Goal: Information Seeking & Learning: Learn about a topic

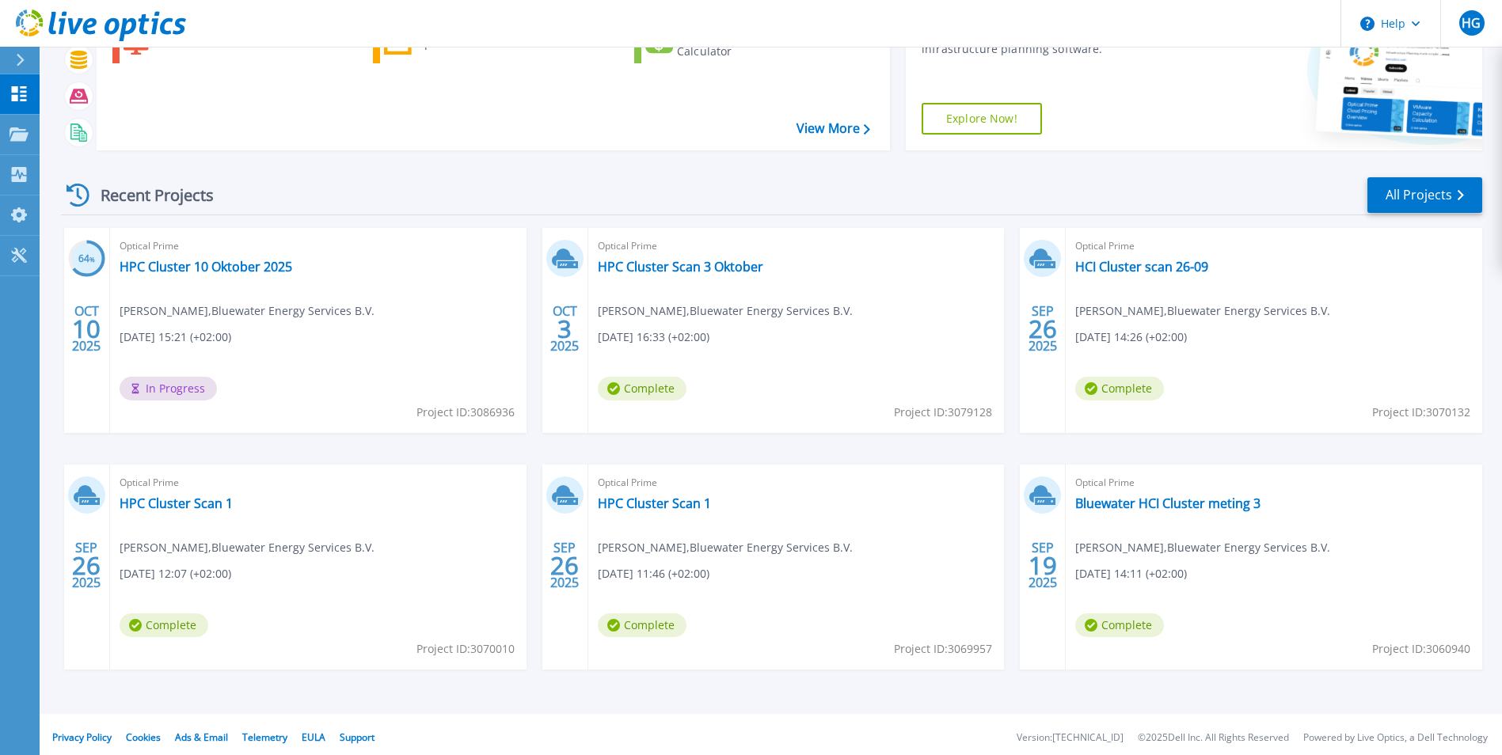
scroll to position [122, 0]
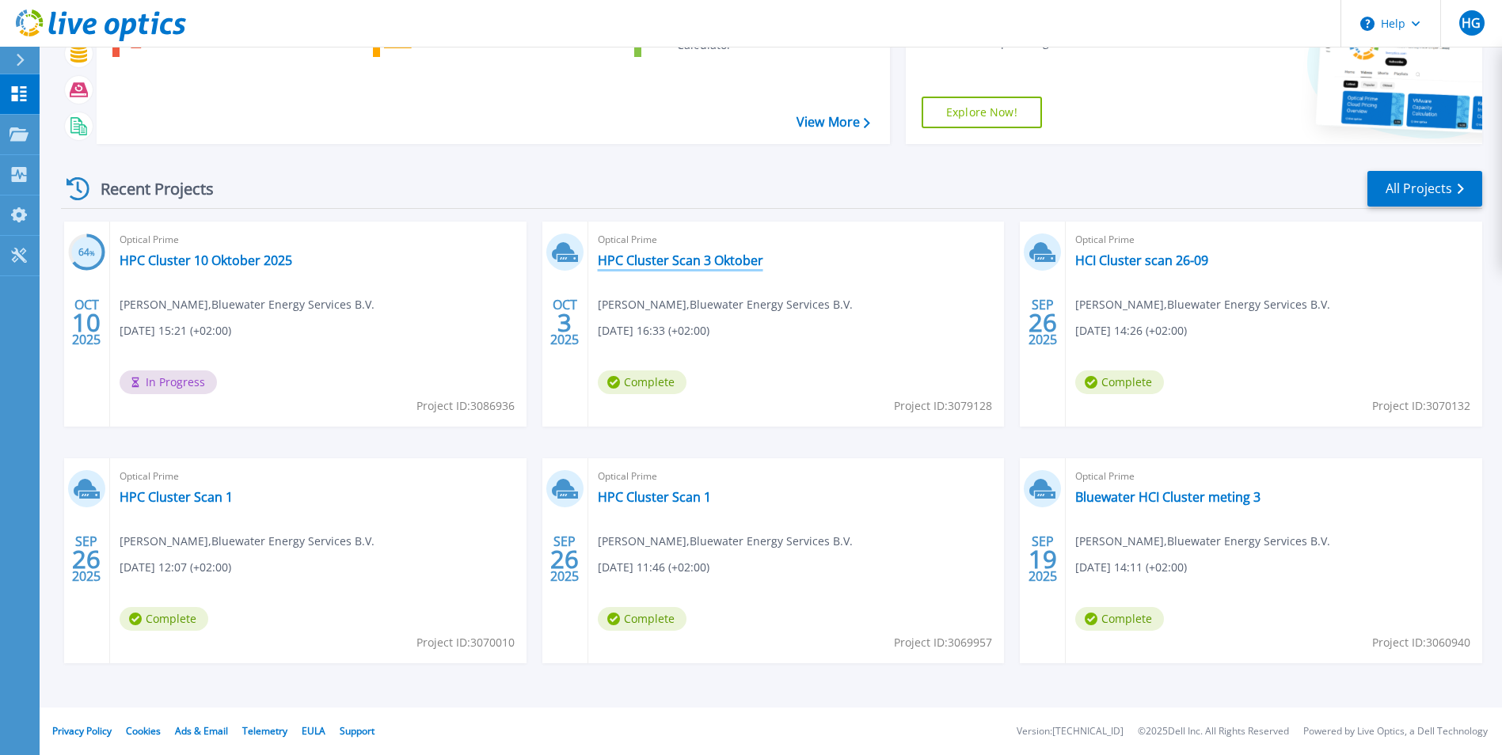
click at [707, 257] on link "HPC Cluster Scan 3 Oktober" at bounding box center [680, 261] width 165 height 16
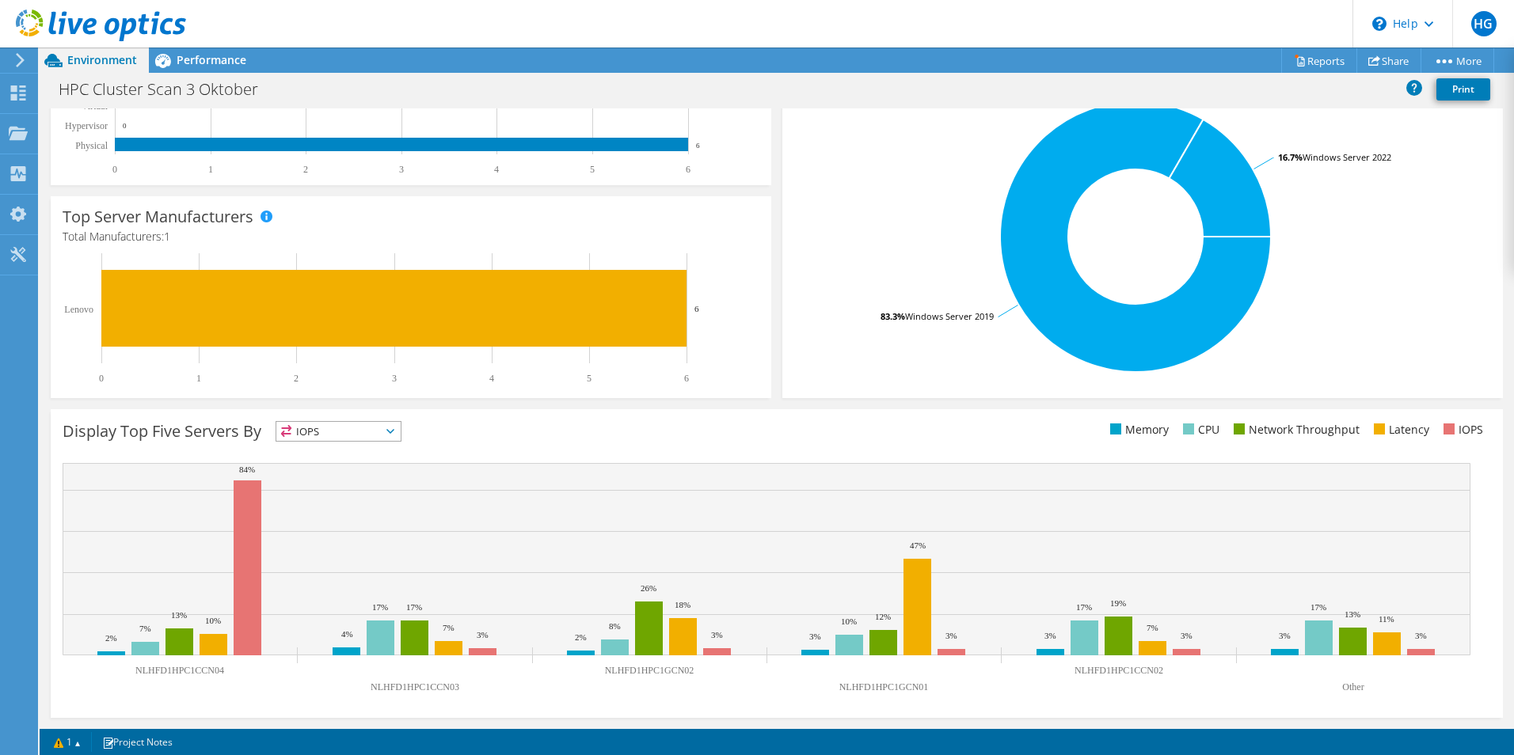
scroll to position [158, 0]
click at [377, 428] on span "IOPS" at bounding box center [338, 431] width 124 height 19
click at [329, 491] on li "CPU" at bounding box center [338, 496] width 124 height 22
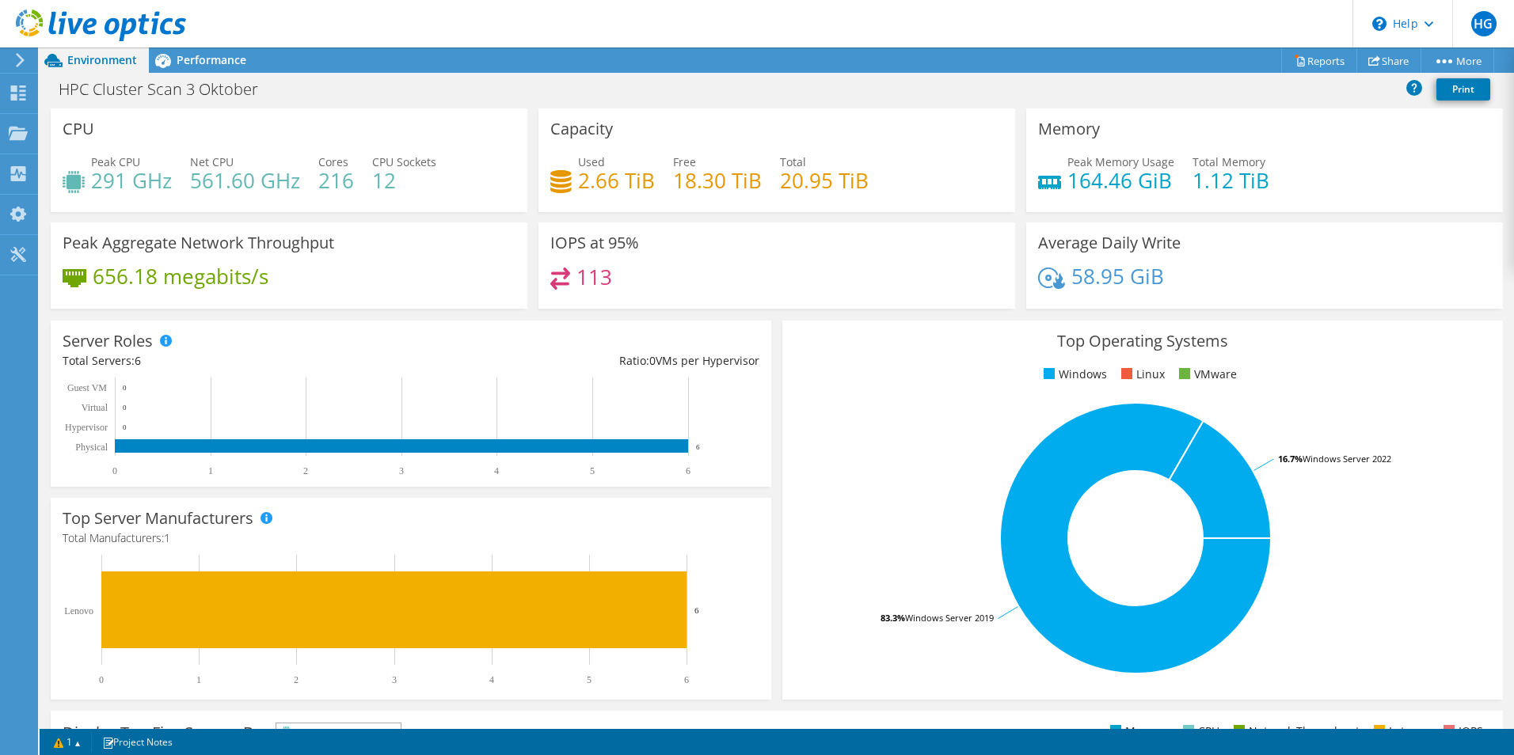
scroll to position [0, 0]
click at [193, 56] on span "Performance" at bounding box center [212, 59] width 70 height 15
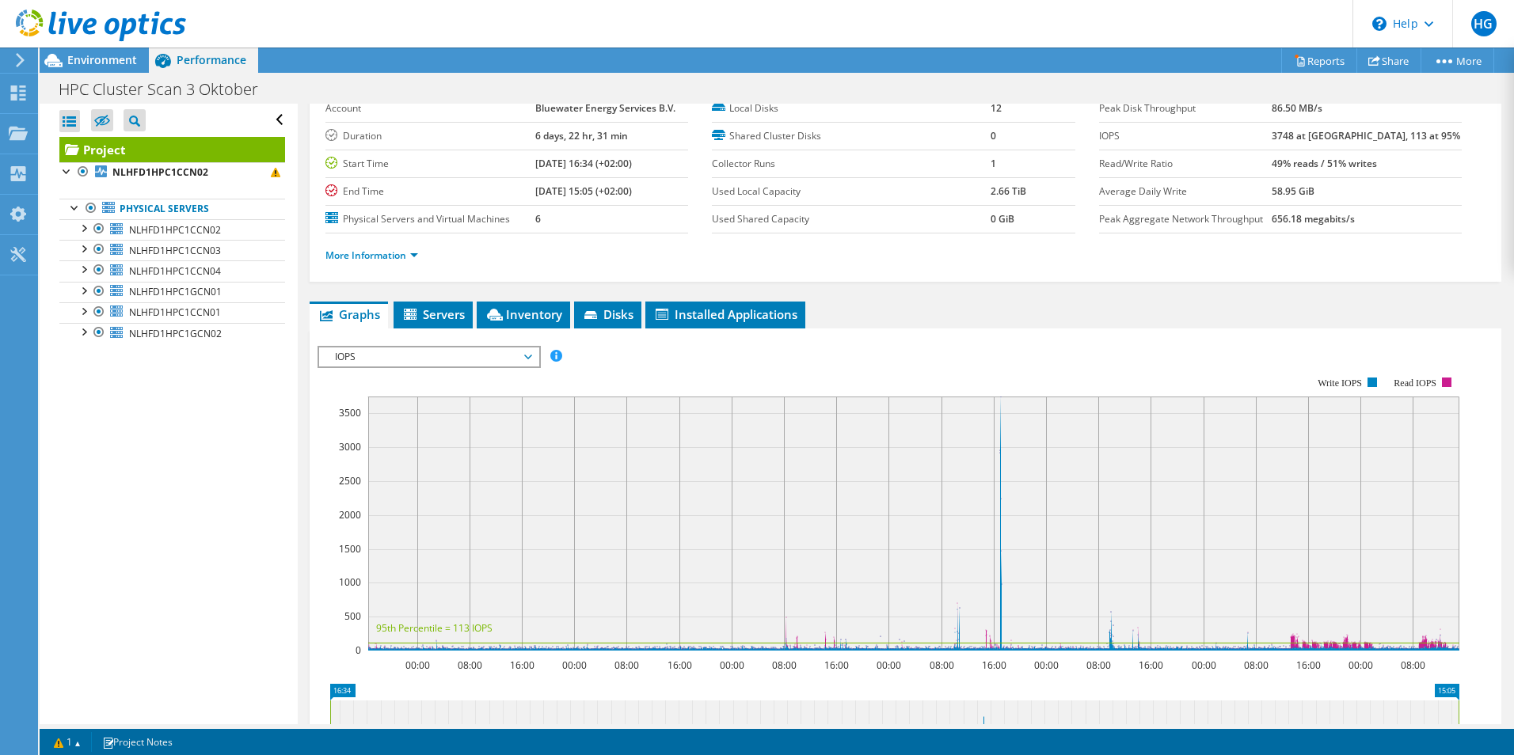
scroll to position [238, 0]
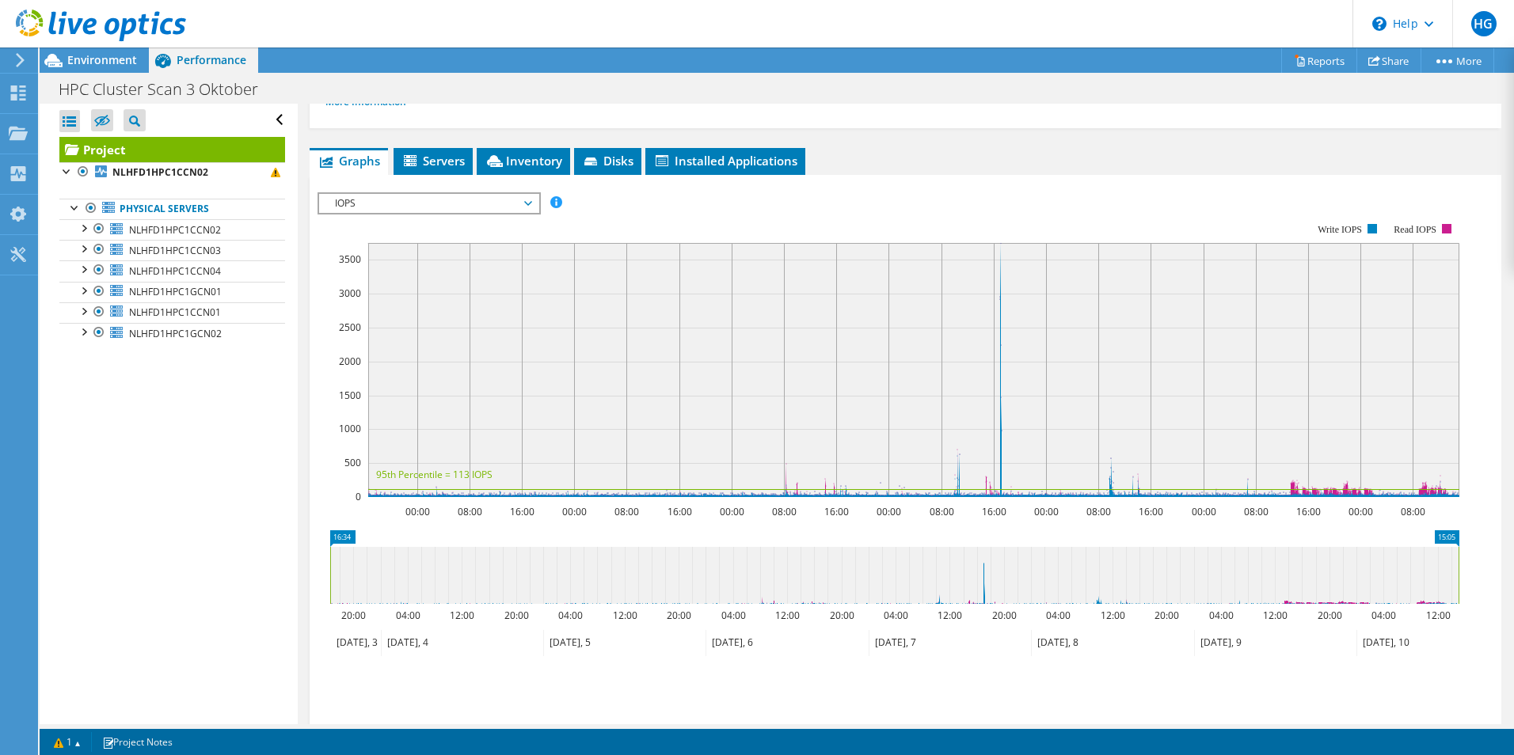
click at [477, 209] on span "IOPS" at bounding box center [429, 203] width 204 height 19
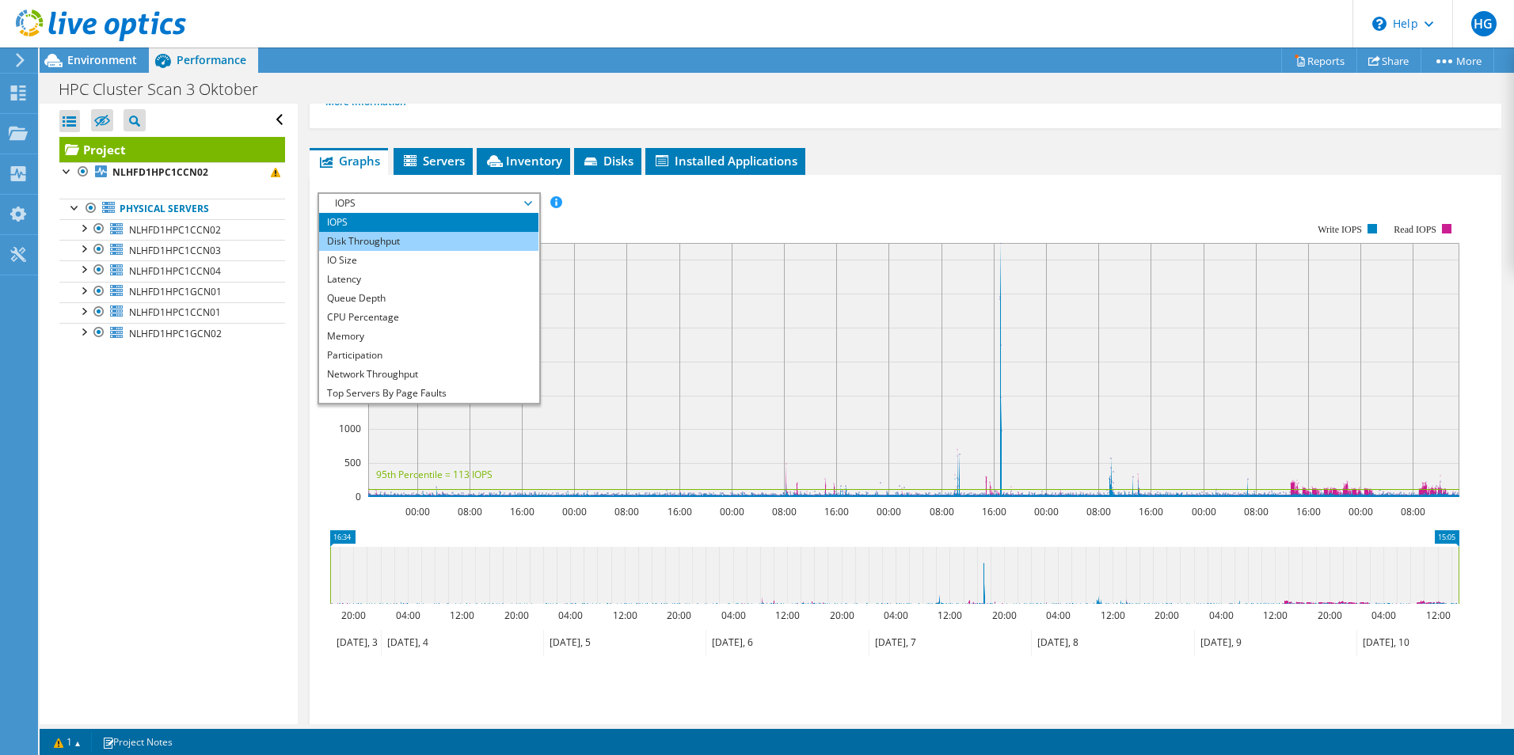
click at [378, 238] on li "Disk Throughput" at bounding box center [428, 241] width 219 height 19
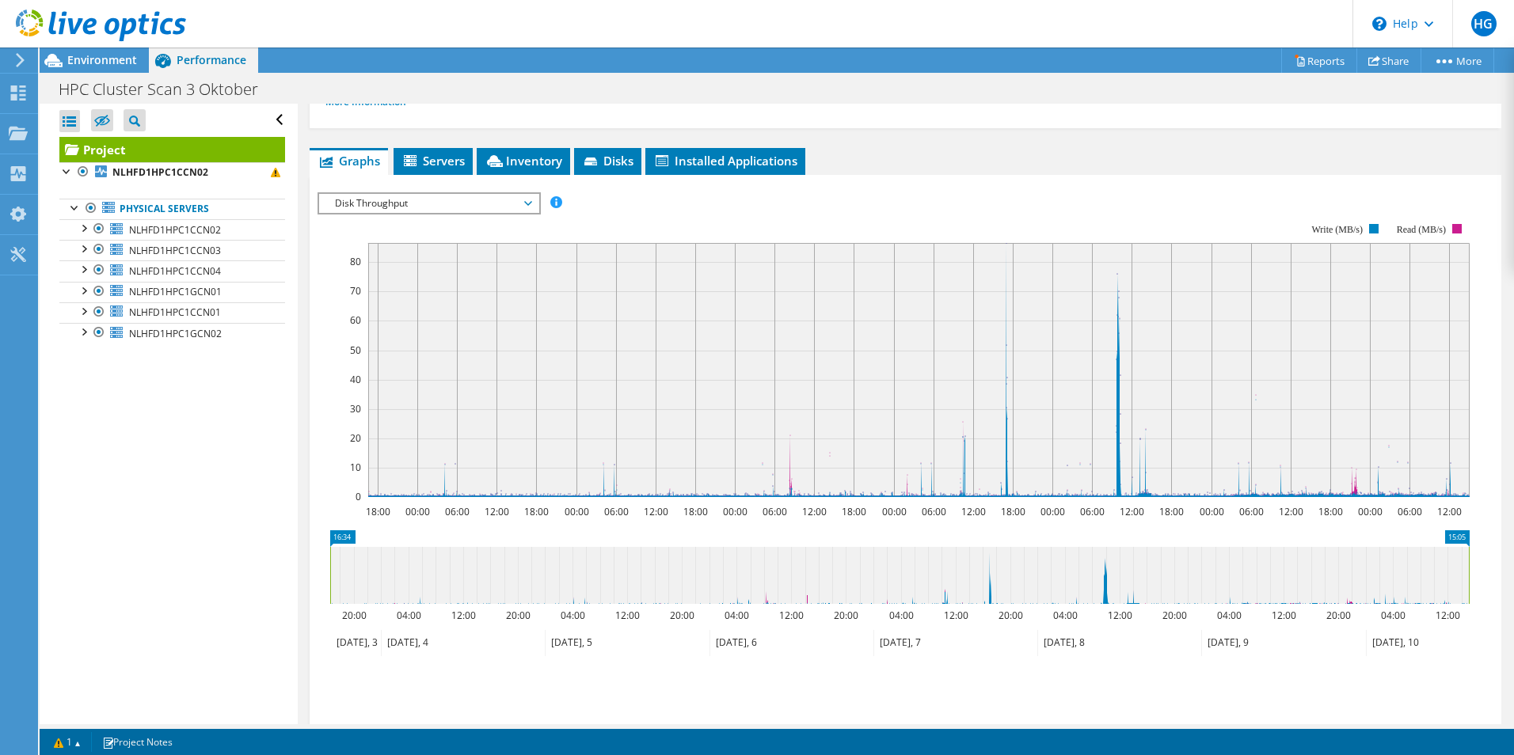
click at [467, 202] on span "Disk Throughput" at bounding box center [429, 203] width 204 height 19
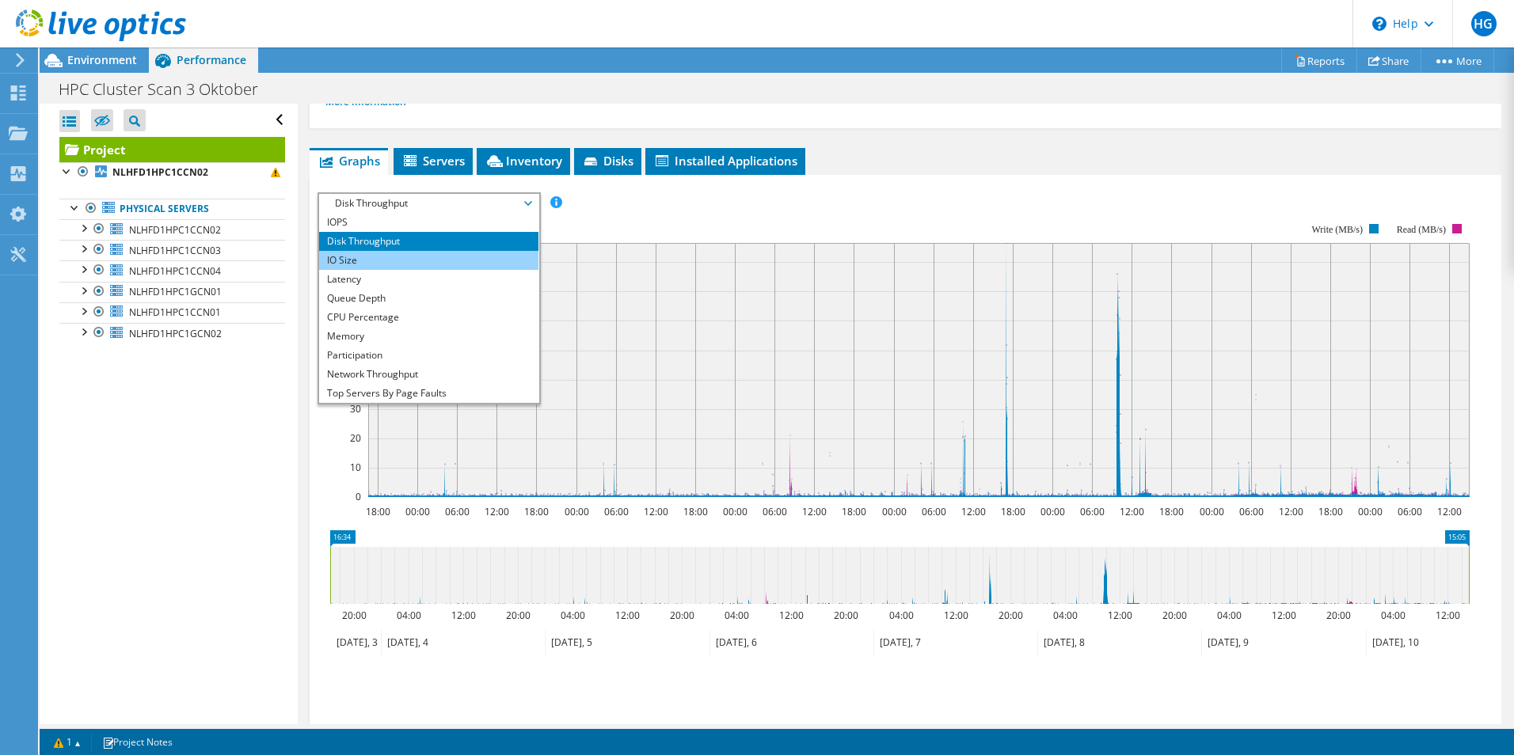
click at [359, 254] on li "IO Size" at bounding box center [428, 260] width 219 height 19
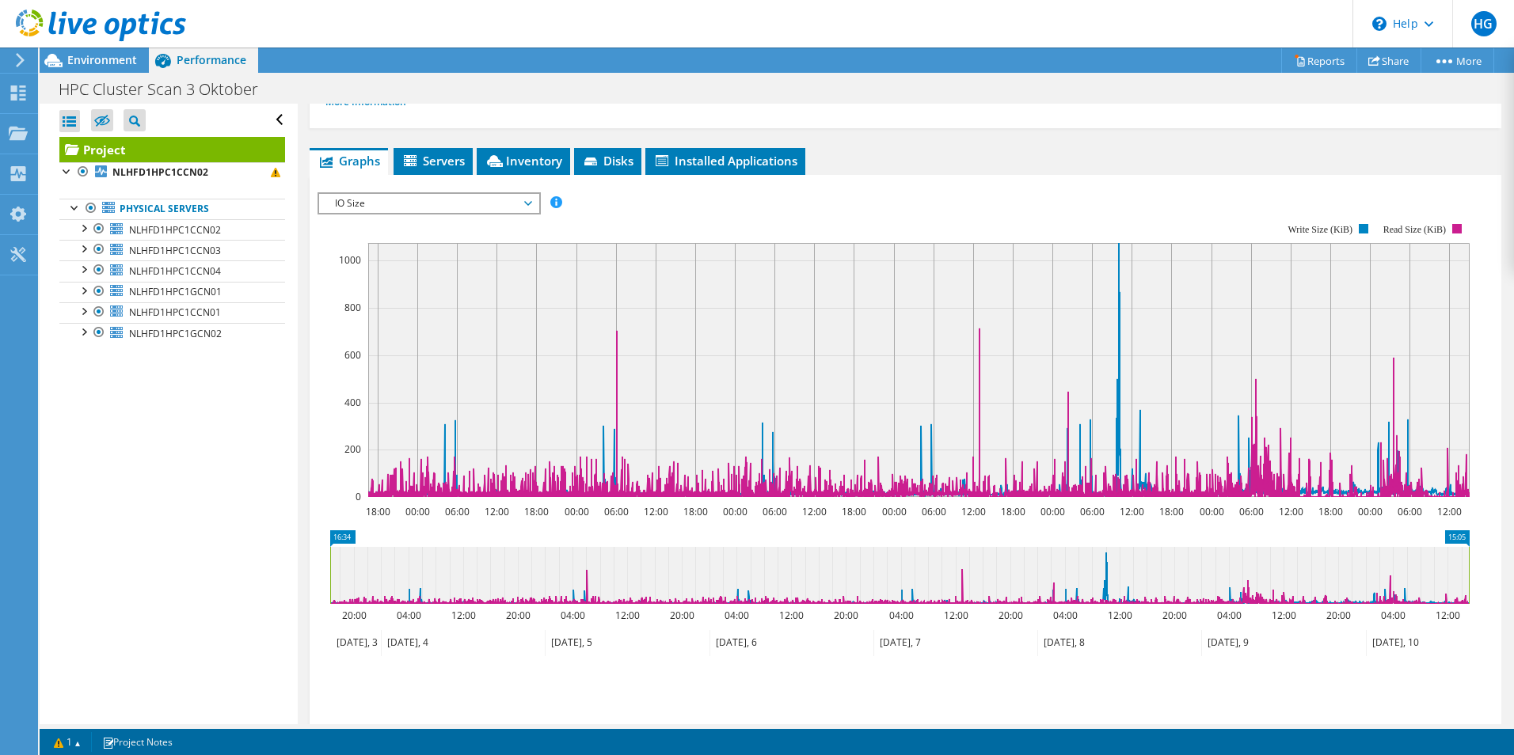
click at [439, 207] on span "IO Size" at bounding box center [429, 203] width 204 height 19
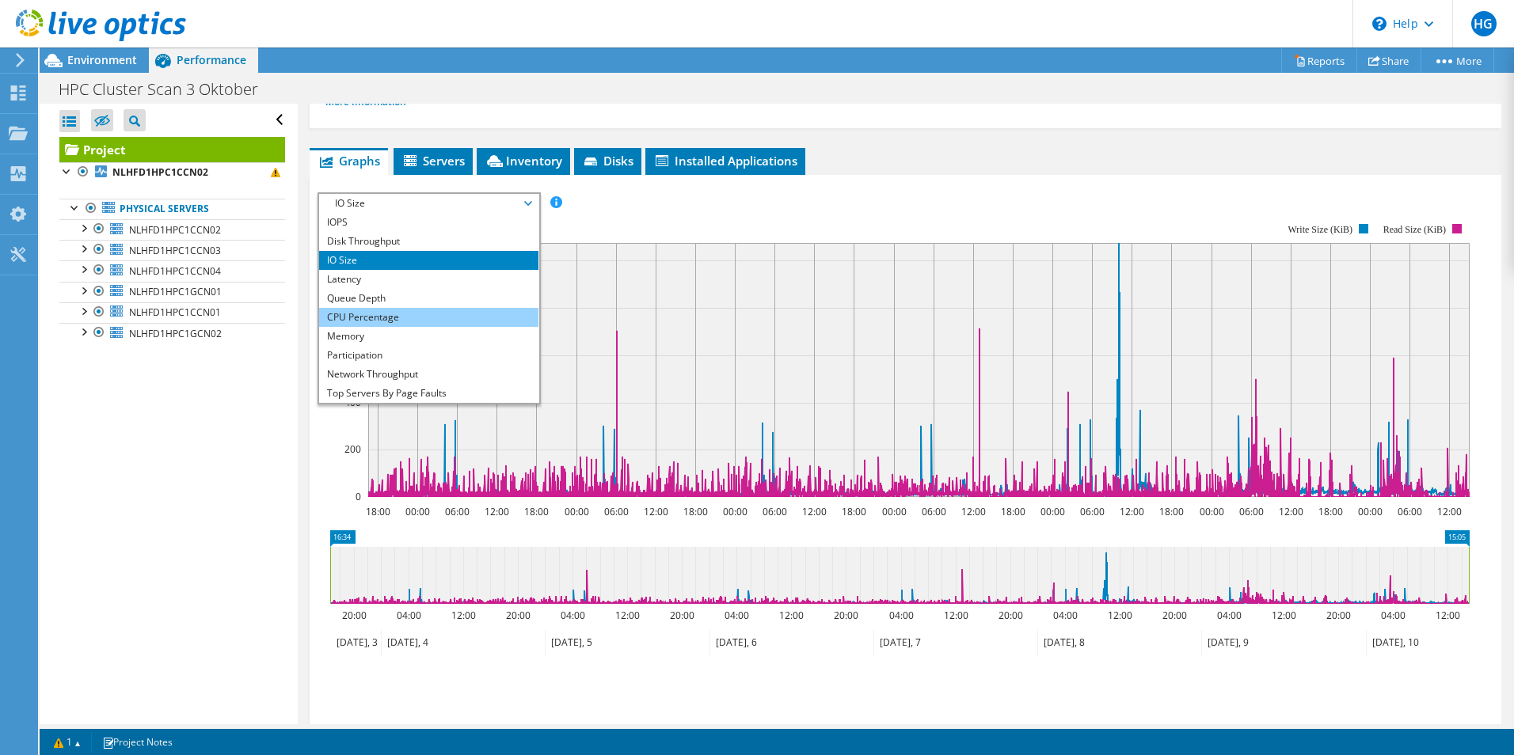
click at [415, 317] on li "CPU Percentage" at bounding box center [428, 317] width 219 height 19
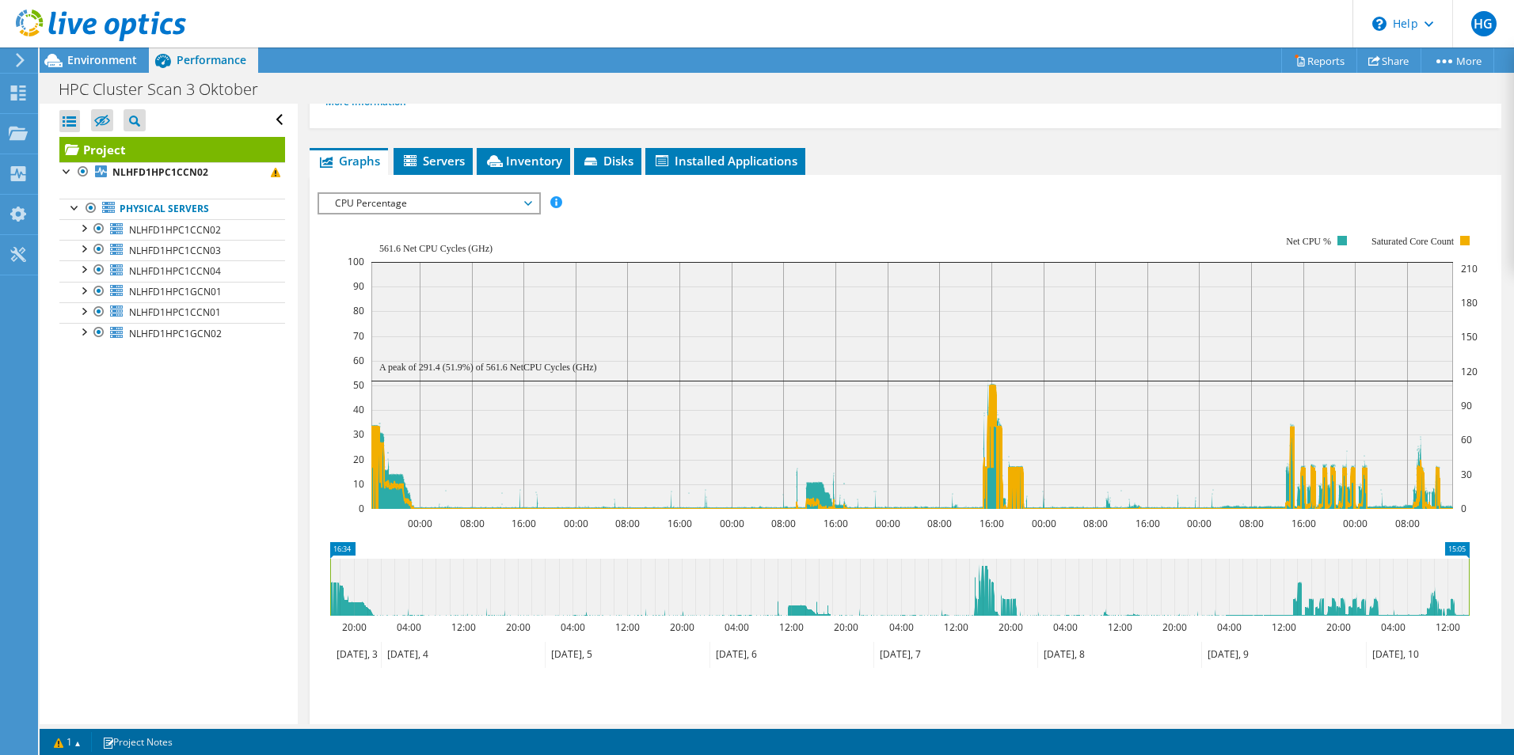
click at [451, 207] on span "CPU Percentage" at bounding box center [429, 203] width 204 height 19
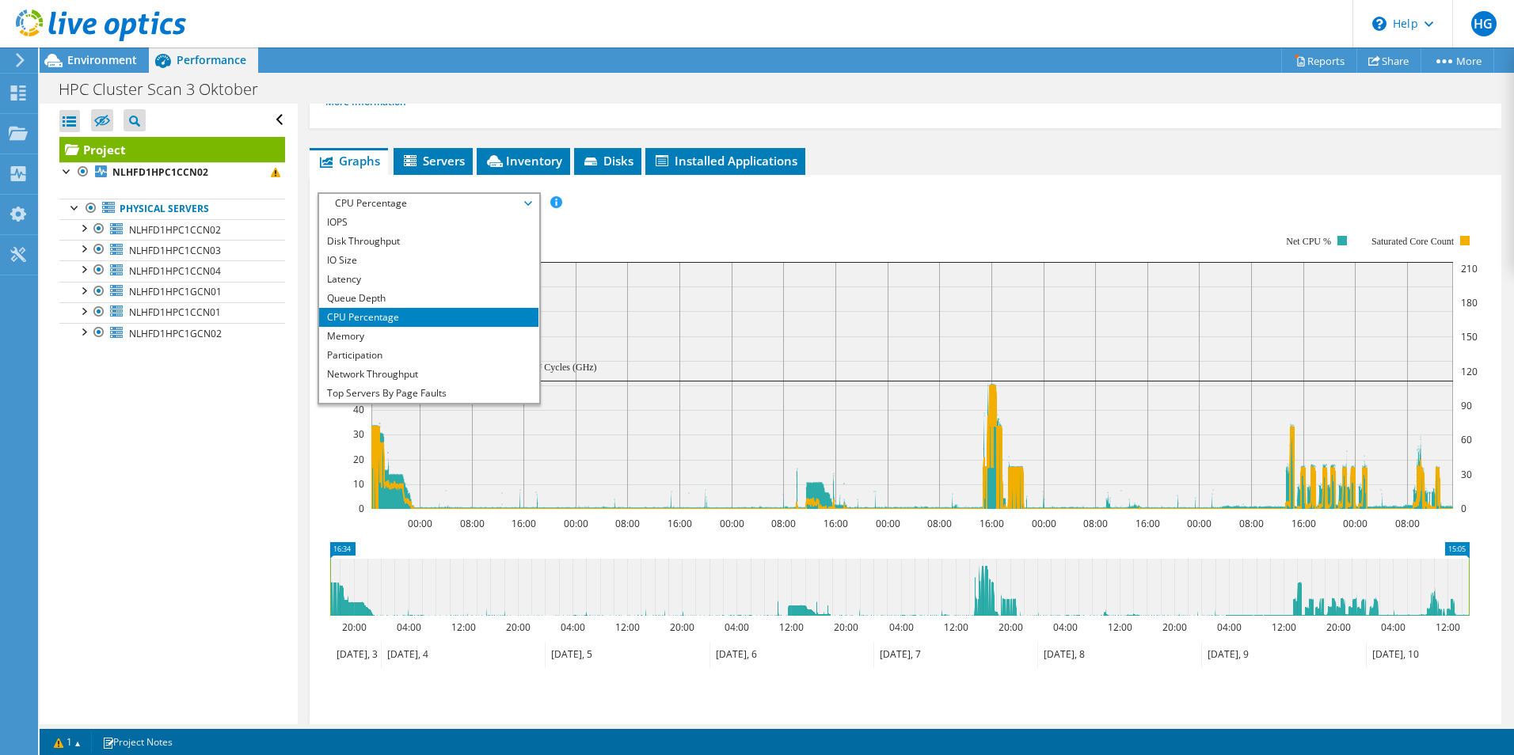
click at [451, 207] on span "CPU Percentage" at bounding box center [429, 203] width 204 height 19
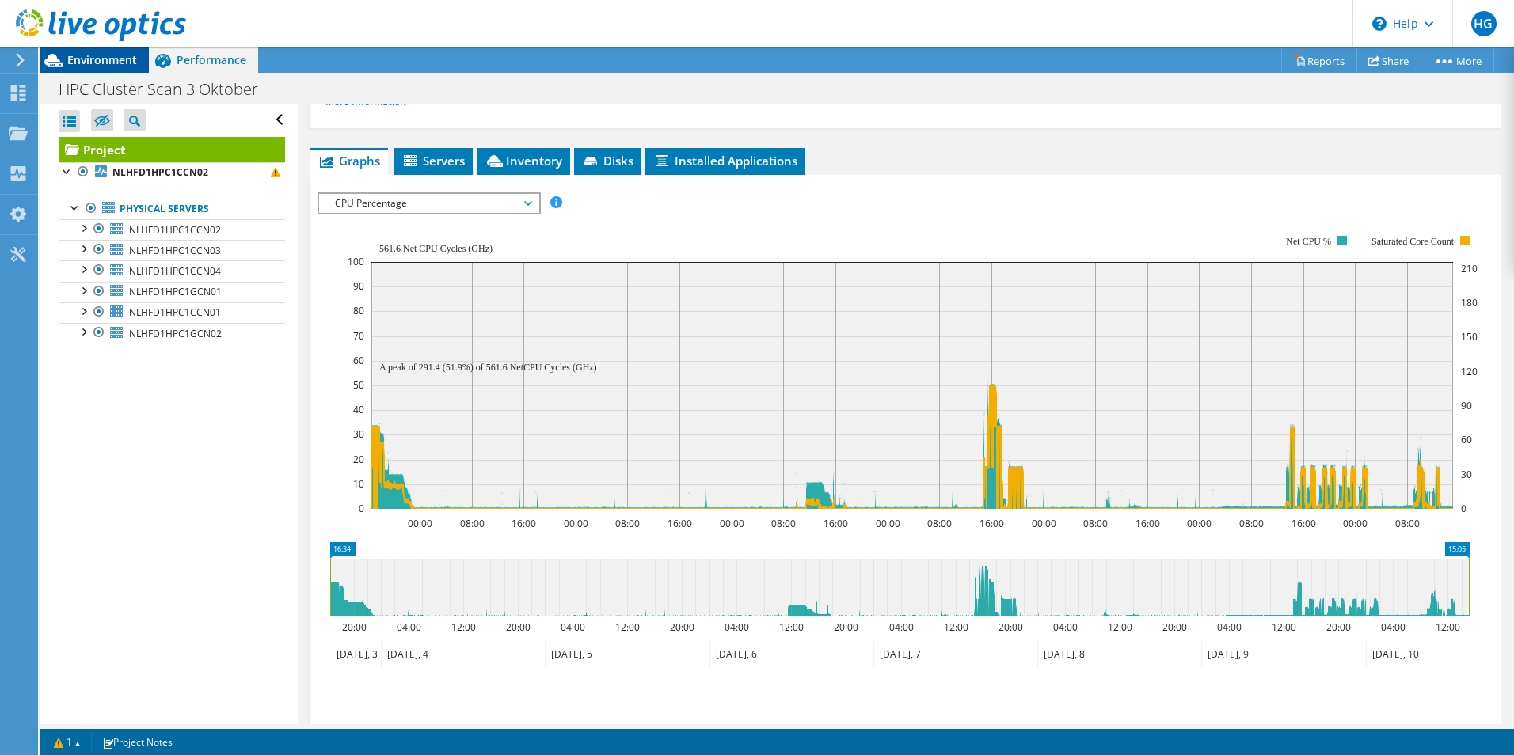
click at [90, 60] on span "Environment" at bounding box center [102, 59] width 70 height 15
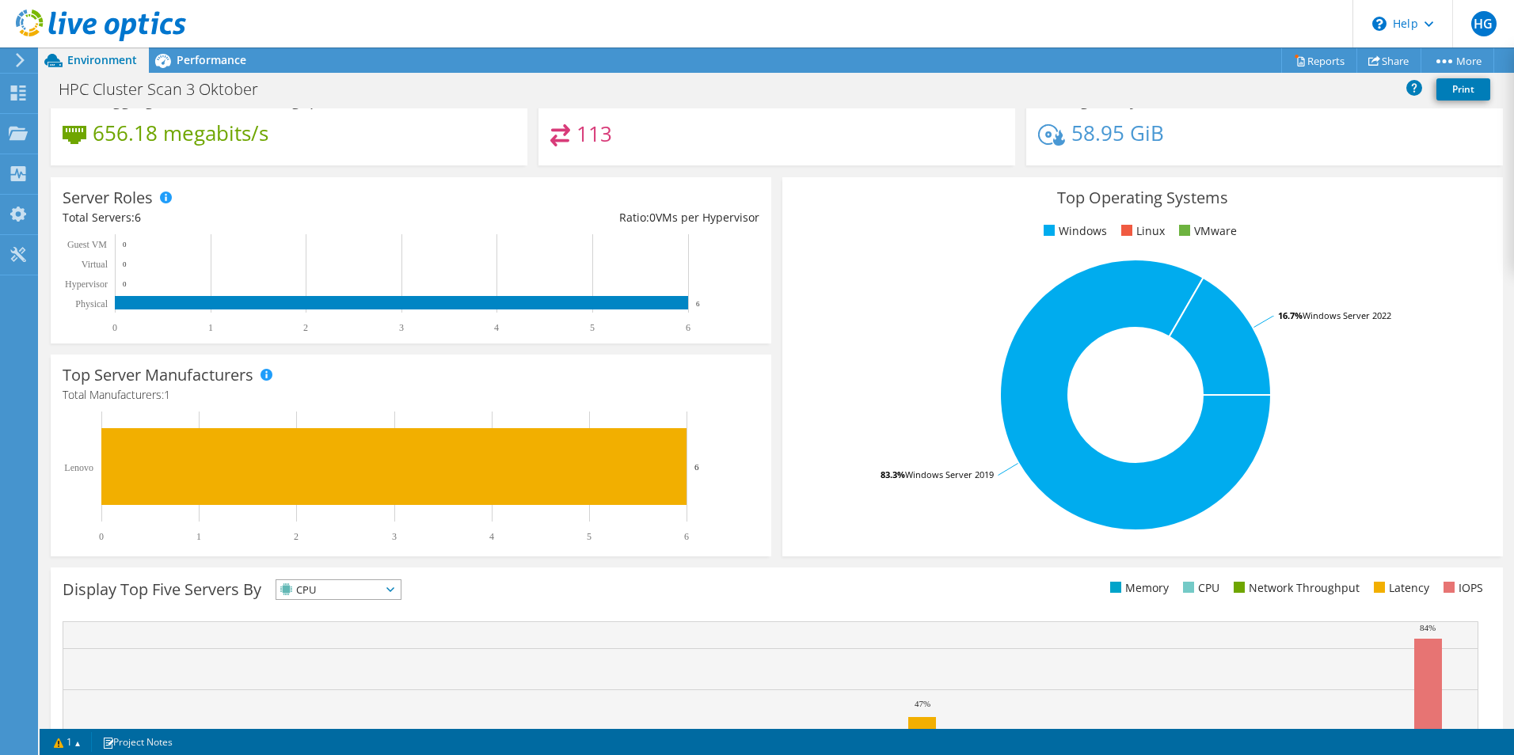
scroll to position [0, 0]
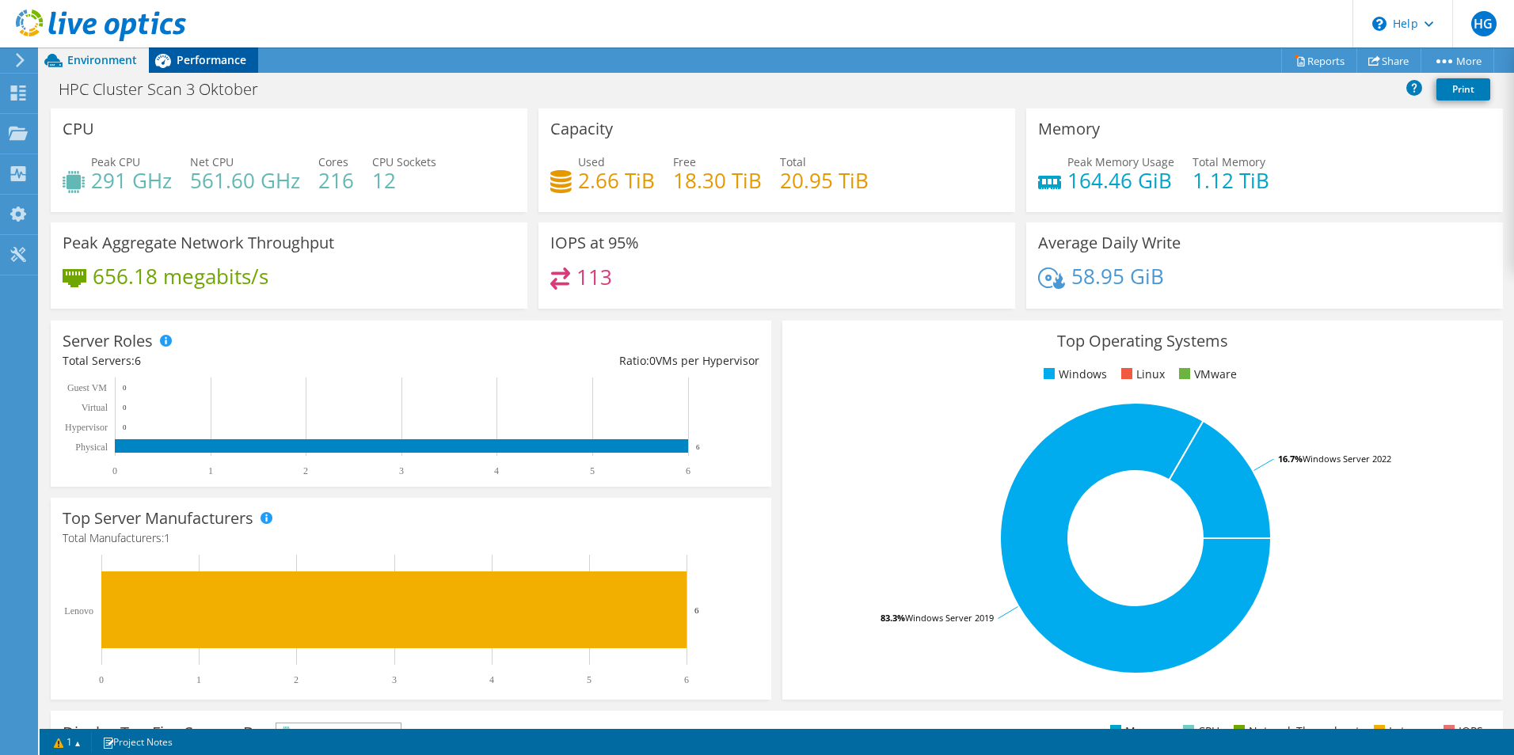
click at [200, 51] on div "Performance" at bounding box center [203, 60] width 109 height 25
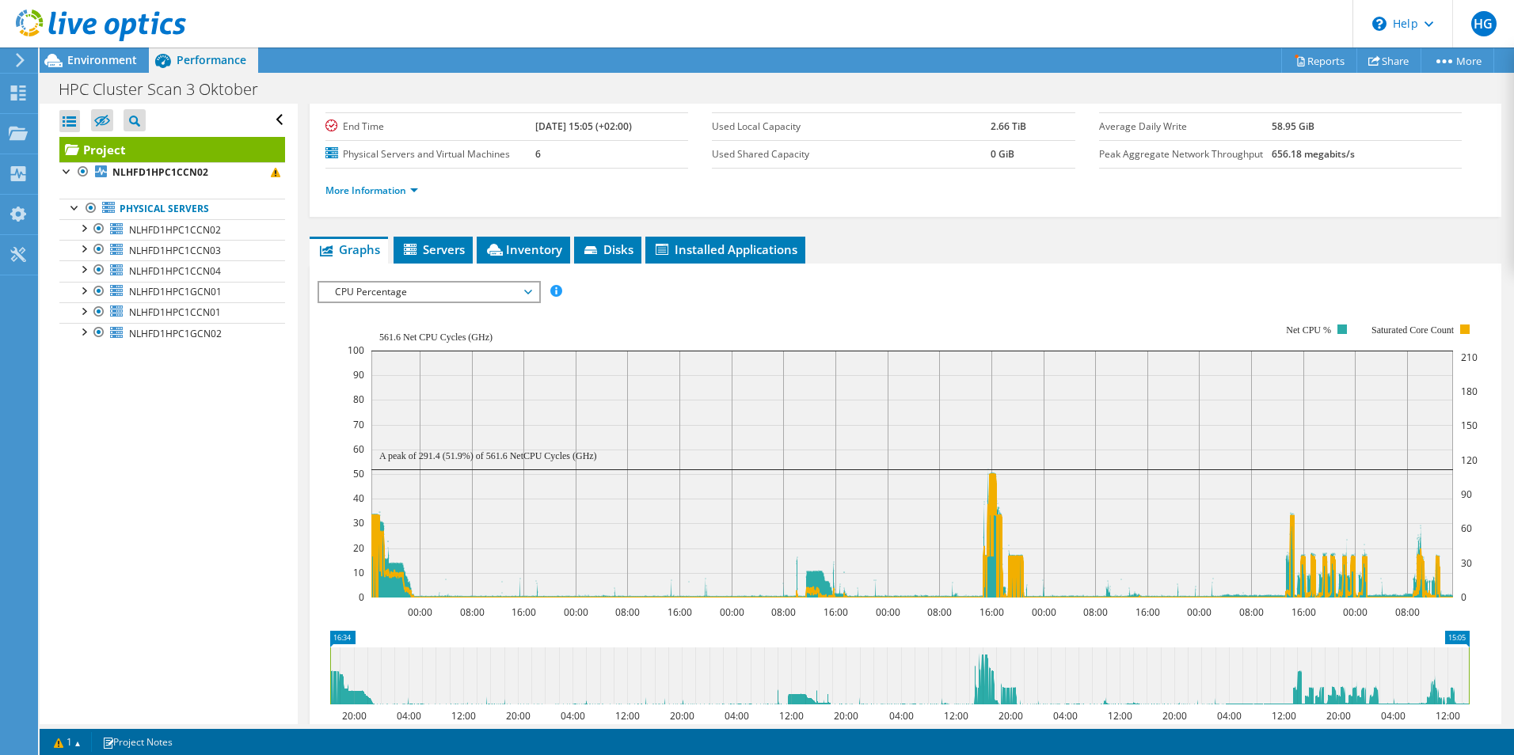
scroll to position [158, 0]
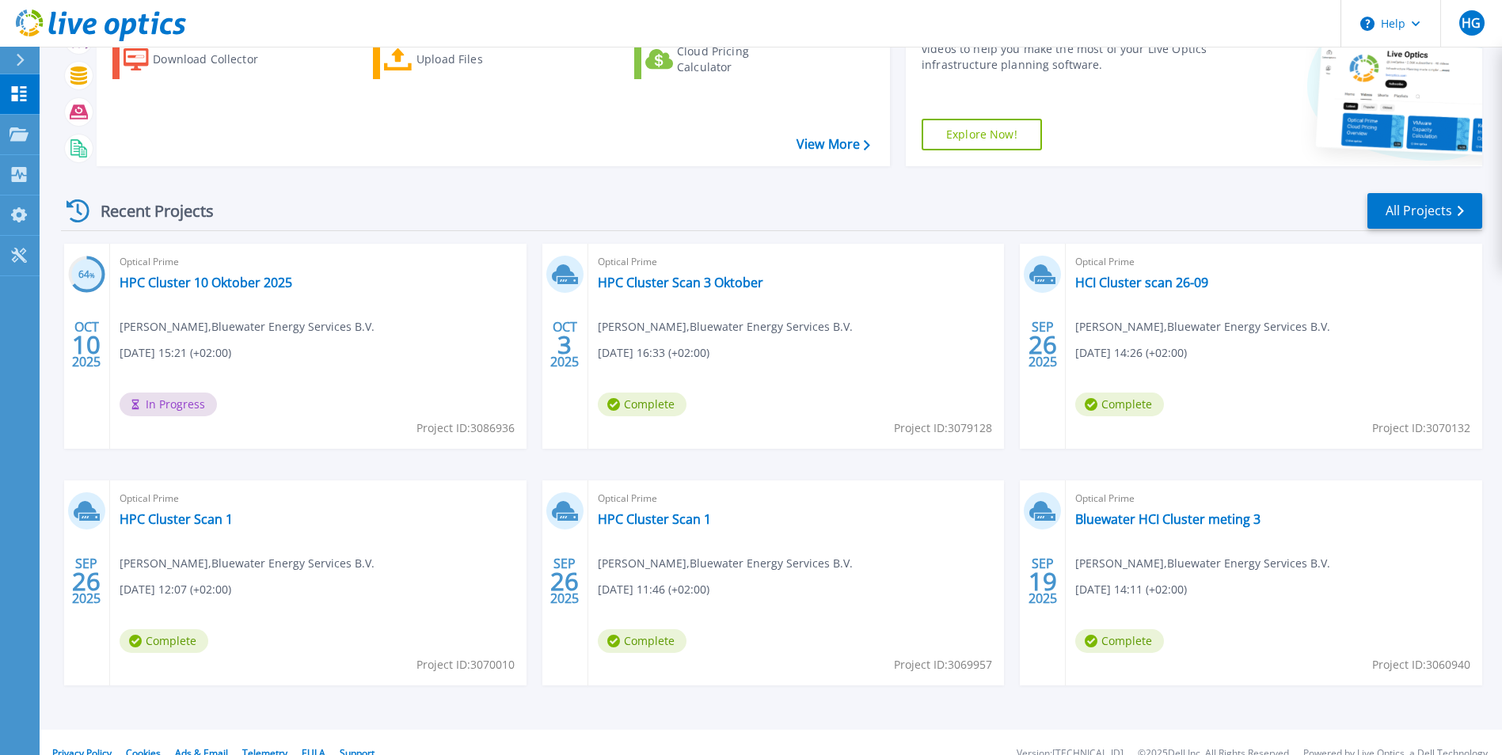
scroll to position [122, 0]
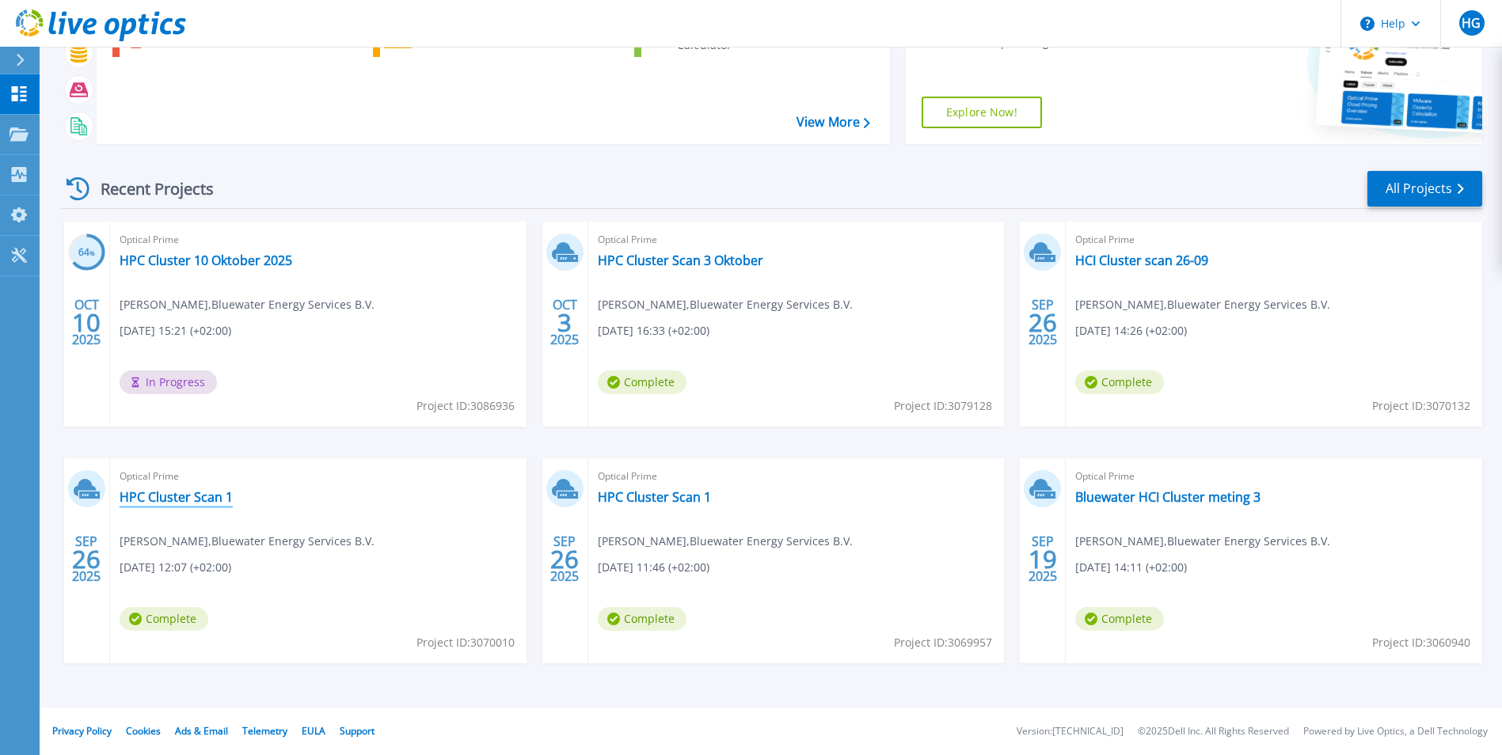
drag, startPoint x: 213, startPoint y: 497, endPoint x: 224, endPoint y: 500, distance: 11.3
click at [213, 497] on link "HPC Cluster Scan 1" at bounding box center [176, 497] width 113 height 16
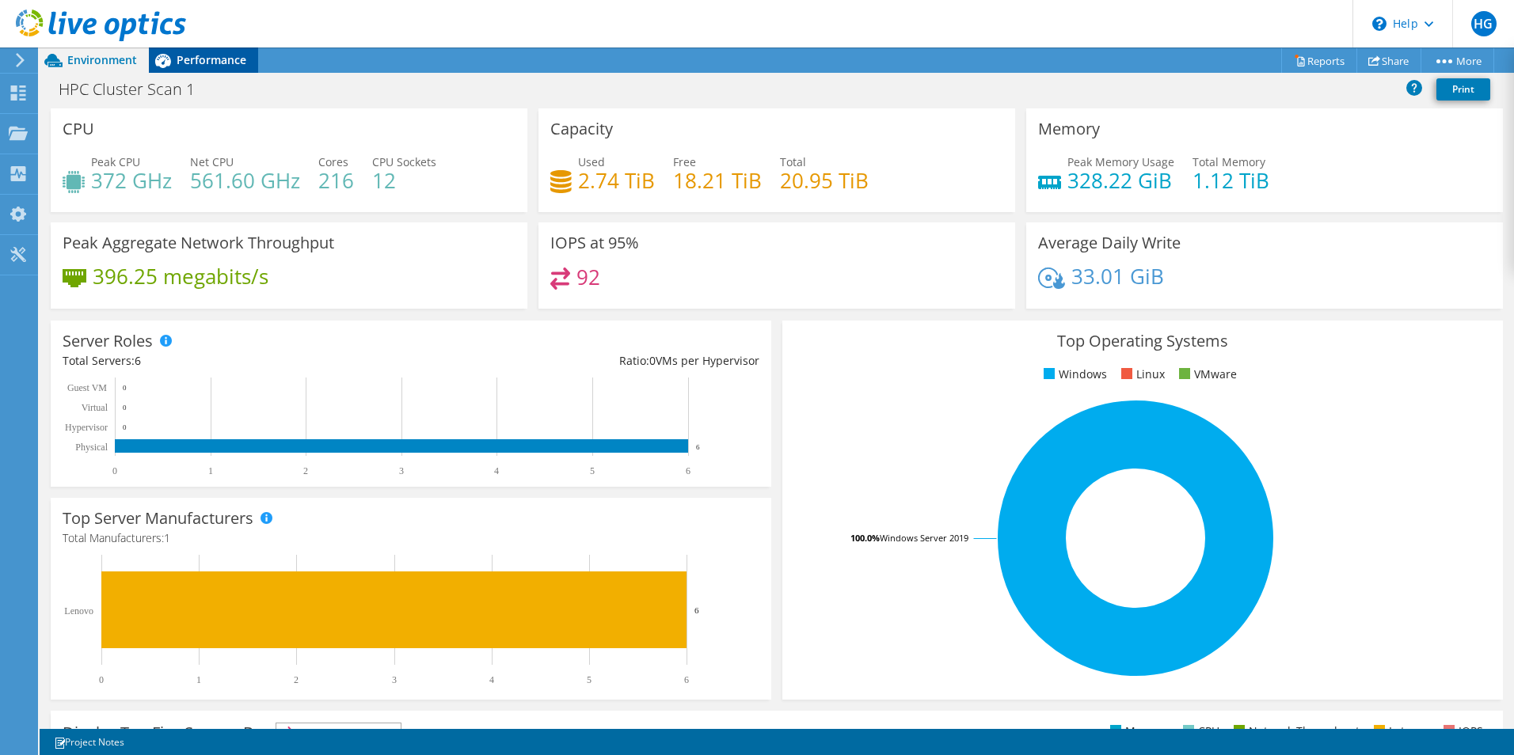
click at [229, 61] on span "Performance" at bounding box center [212, 59] width 70 height 15
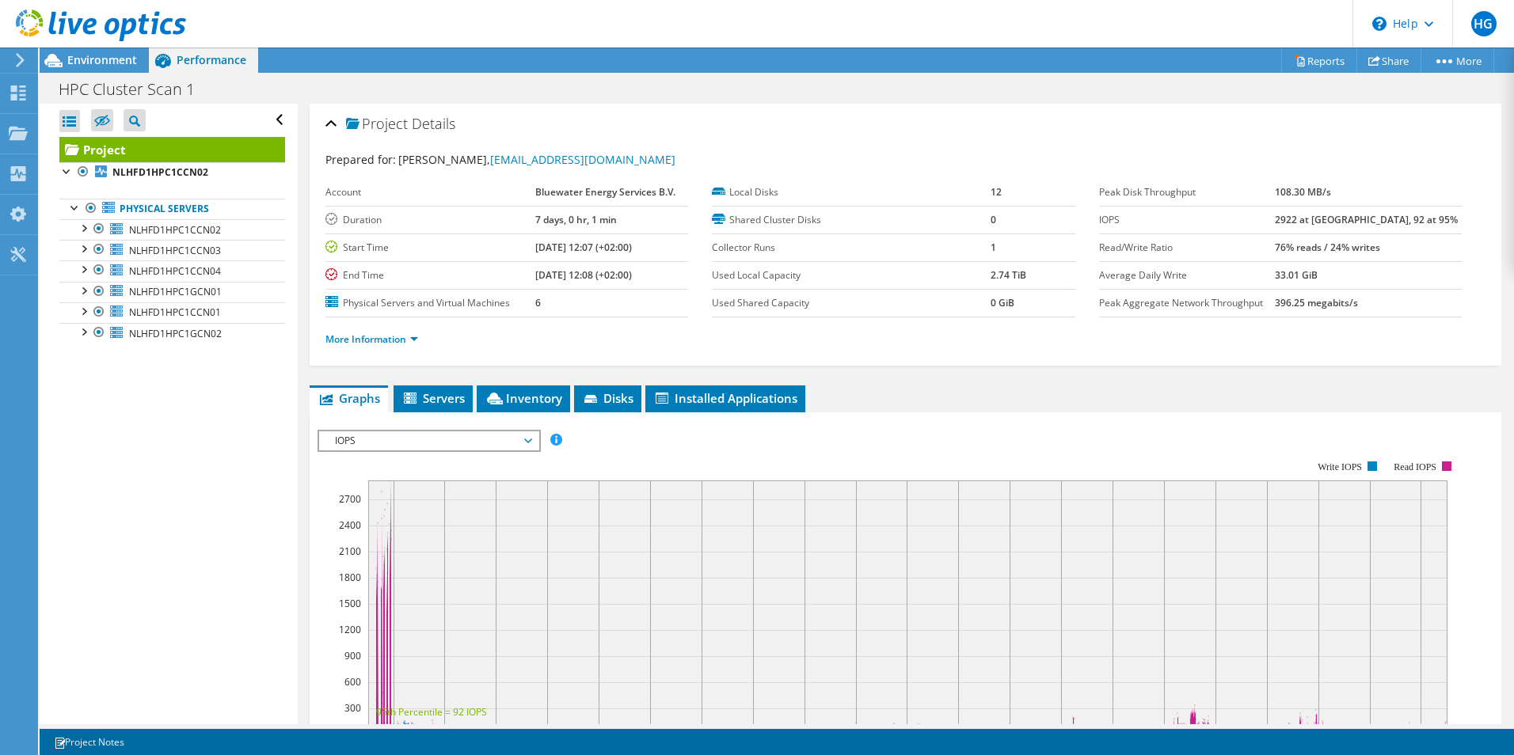
click at [474, 434] on span "IOPS" at bounding box center [429, 441] width 204 height 19
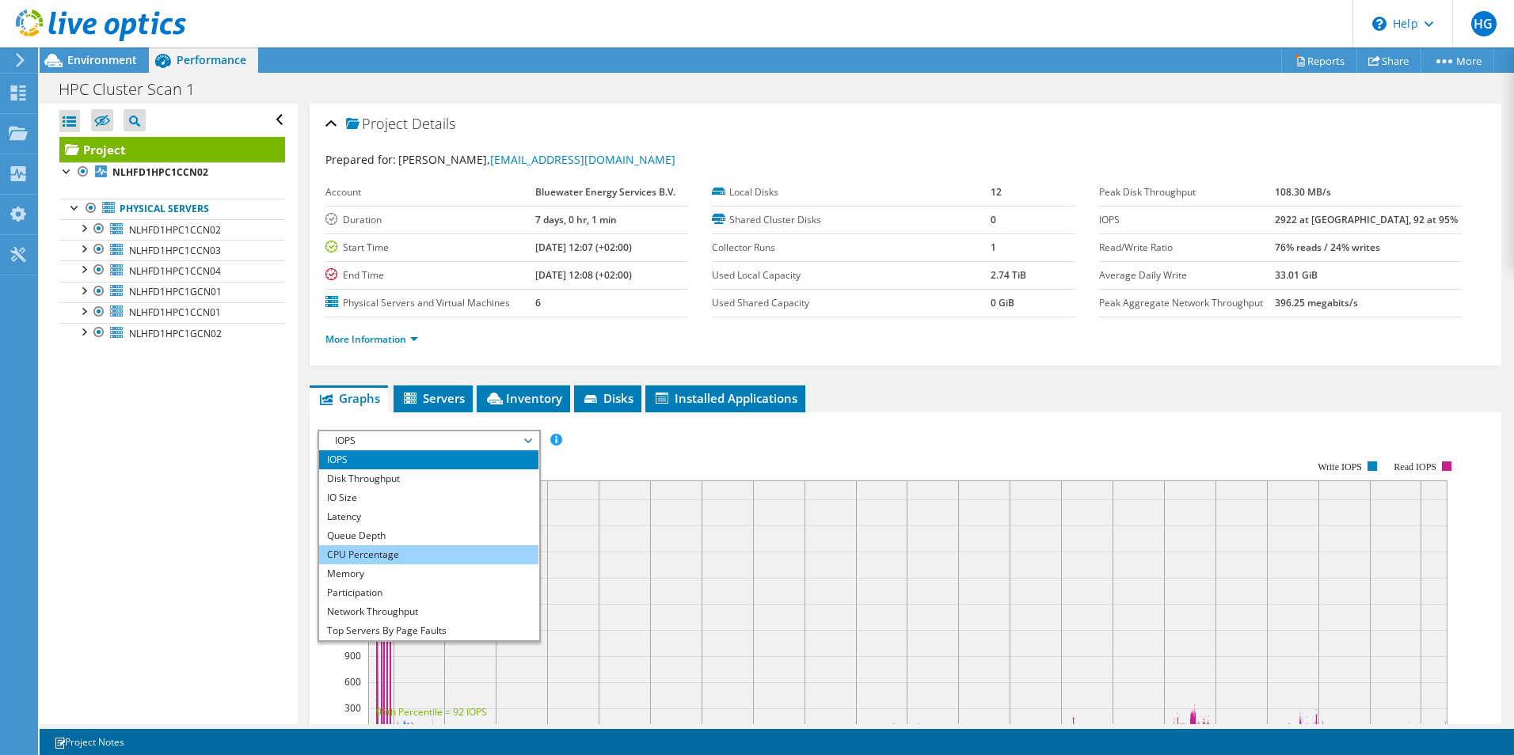
click at [447, 559] on li "CPU Percentage" at bounding box center [428, 555] width 219 height 19
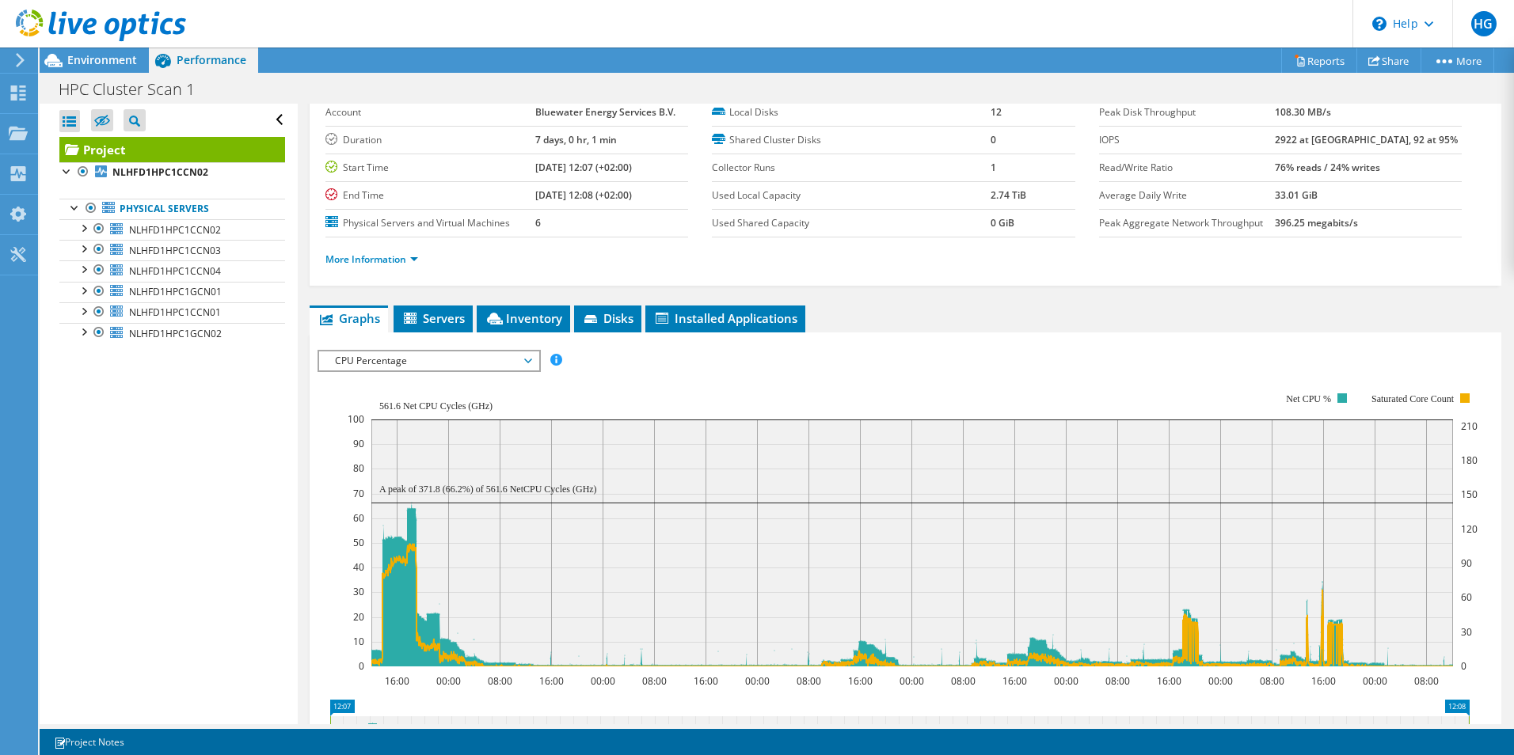
scroll to position [158, 0]
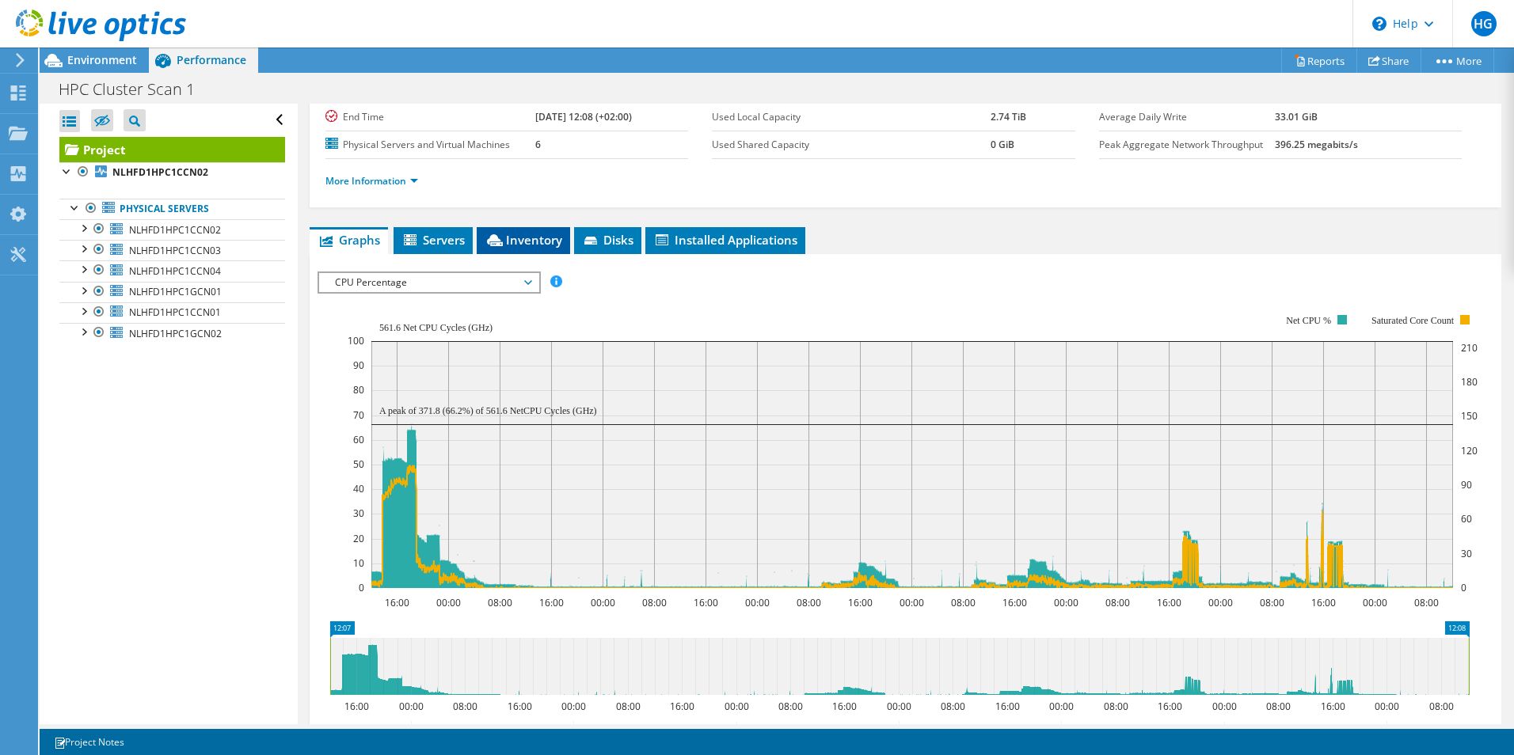
click at [553, 241] on span "Inventory" at bounding box center [524, 240] width 78 height 16
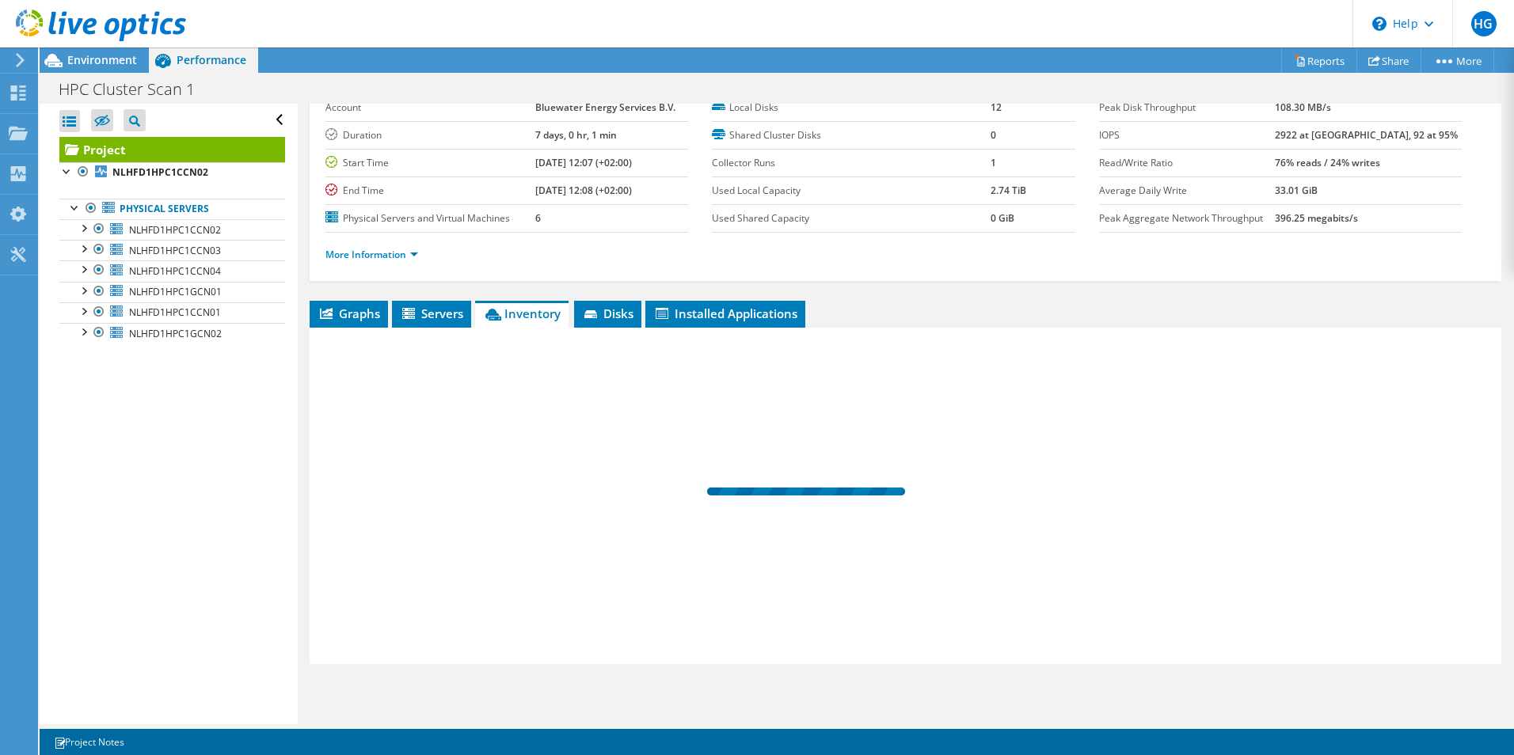
scroll to position [85, 0]
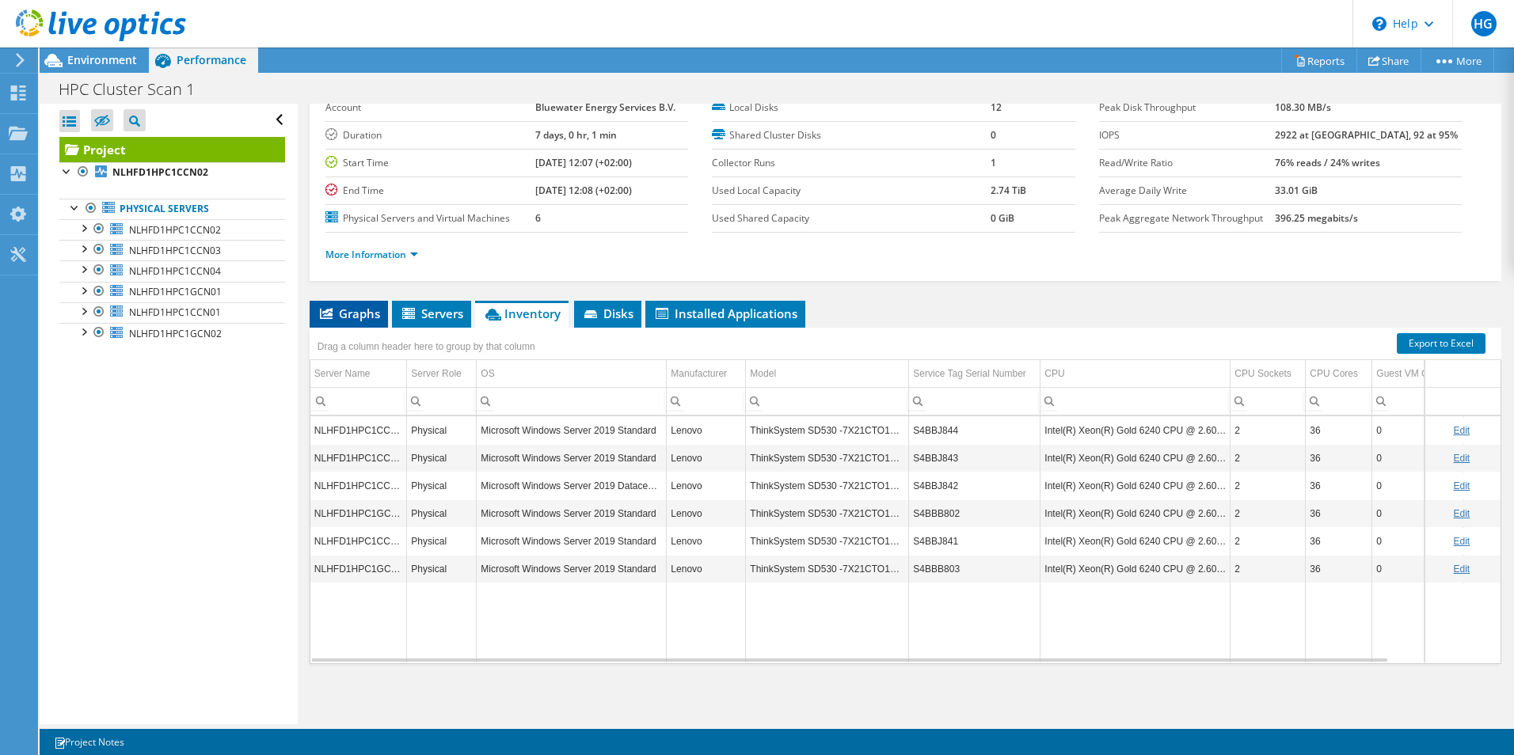
click at [344, 312] on span "Graphs" at bounding box center [349, 314] width 63 height 16
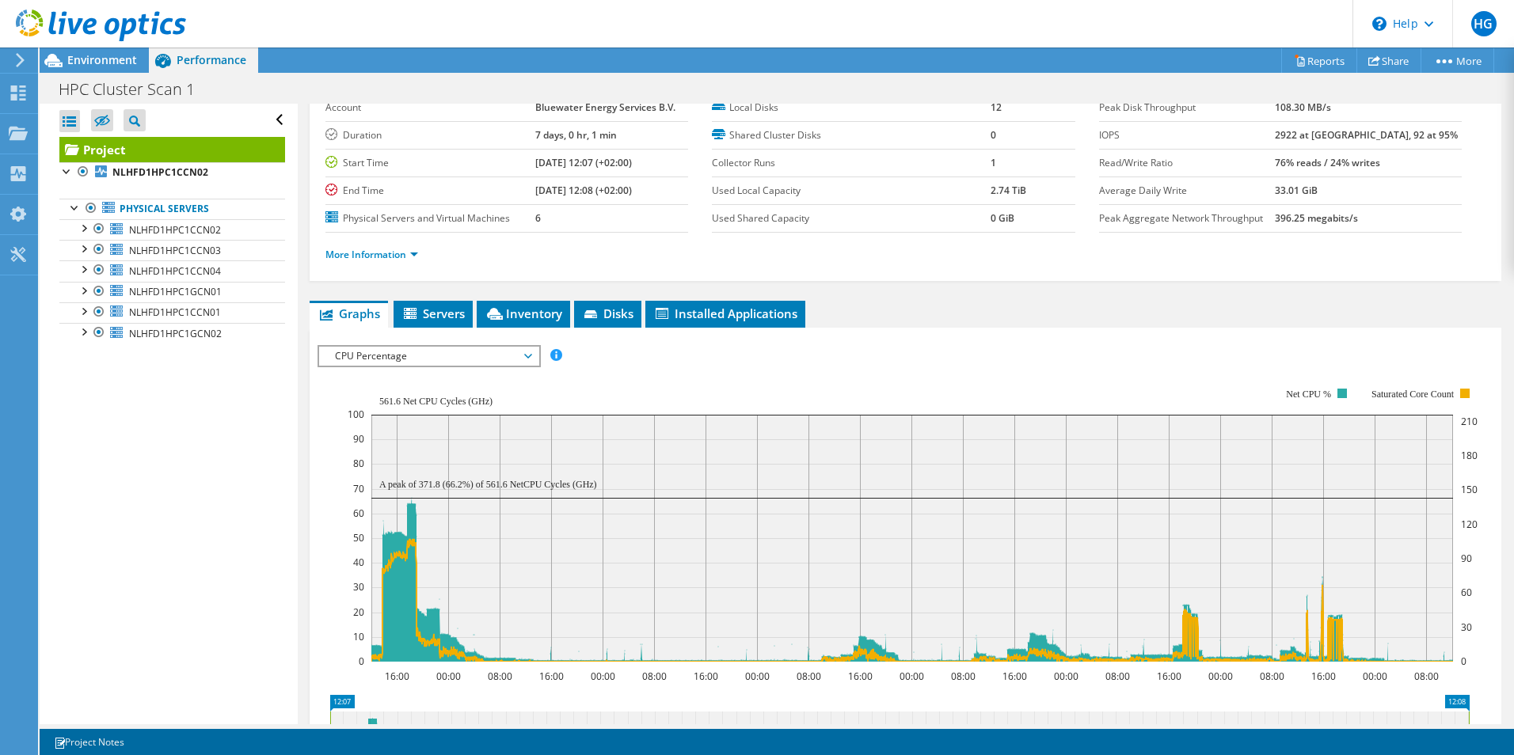
scroll to position [158, 0]
